Goal: Transaction & Acquisition: Subscribe to service/newsletter

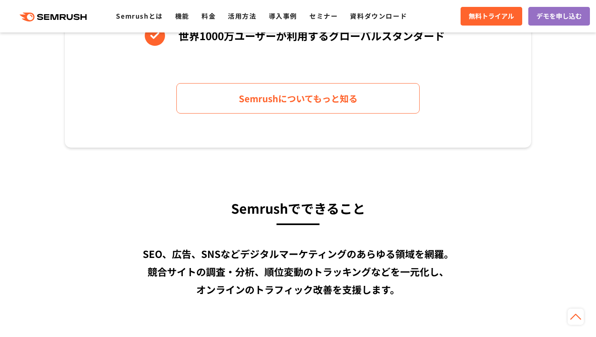
scroll to position [658, 0]
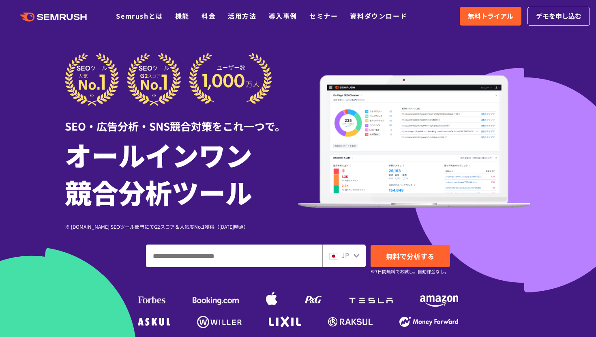
click at [226, 256] on input "ドメイン、キーワードまたはURLを入力してください" at bounding box center [234, 256] width 176 height 22
type input "********"
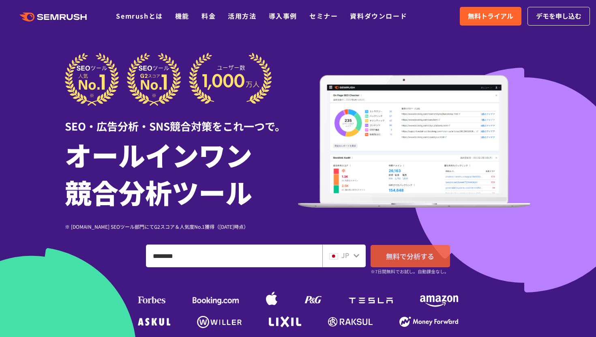
click at [430, 262] on link "無料で分析する" at bounding box center [411, 256] width 80 height 22
